Goal: Information Seeking & Learning: Learn about a topic

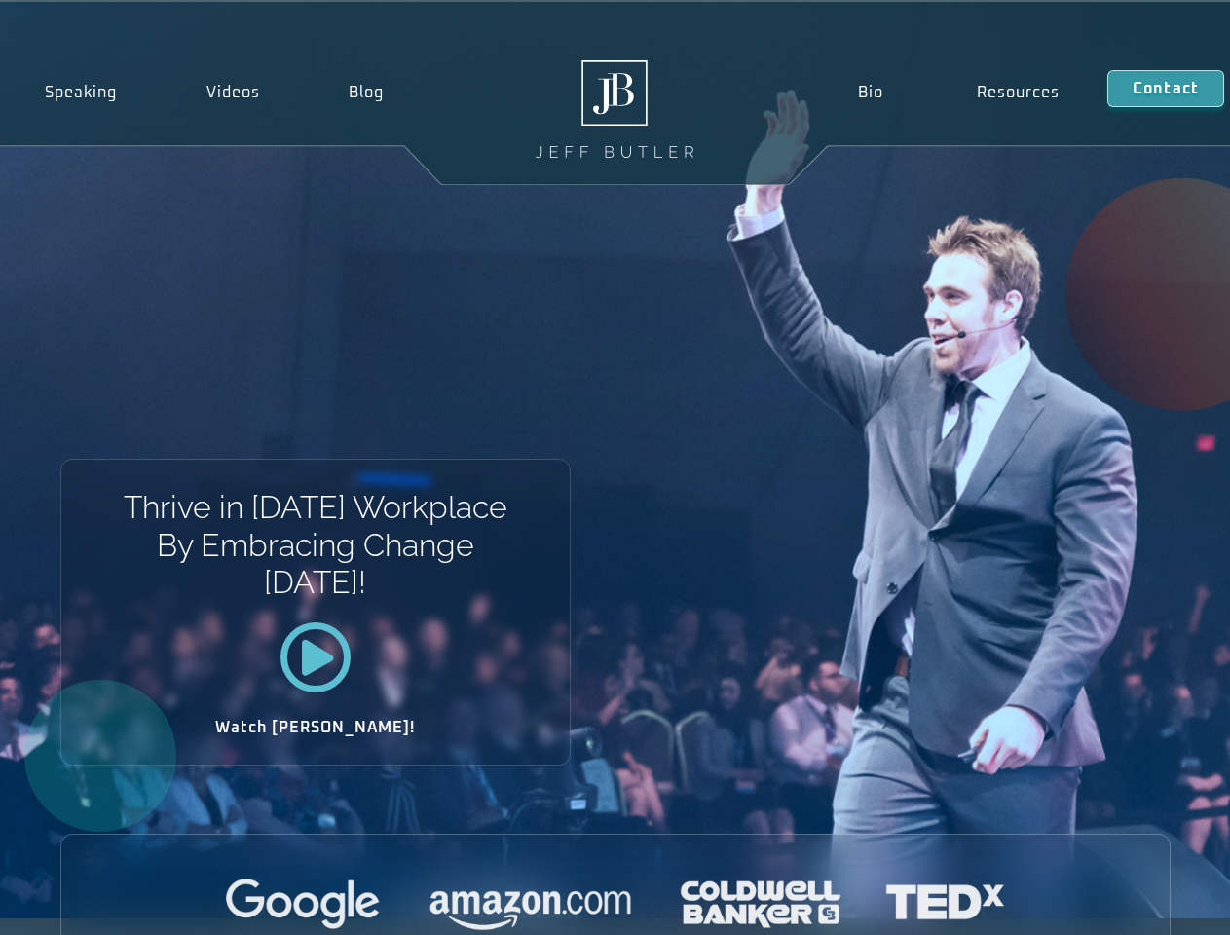
click at [615, 468] on div "Thrive in [DATE] Workplace By Embracing Change [DATE]! Watch [PERSON_NAME]!" at bounding box center [615, 460] width 1230 height 917
